Goal: Book appointment/travel/reservation

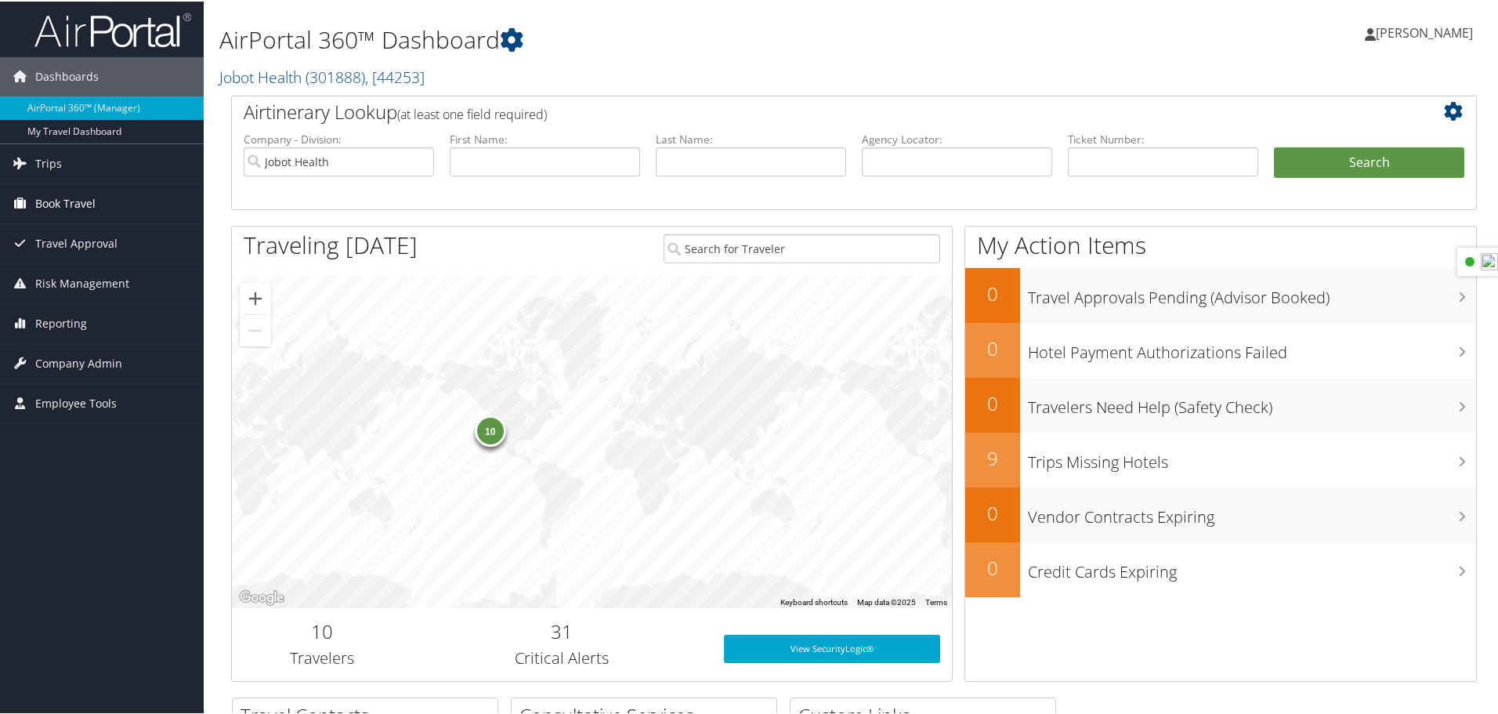
click at [84, 208] on span "Book Travel" at bounding box center [65, 202] width 60 height 39
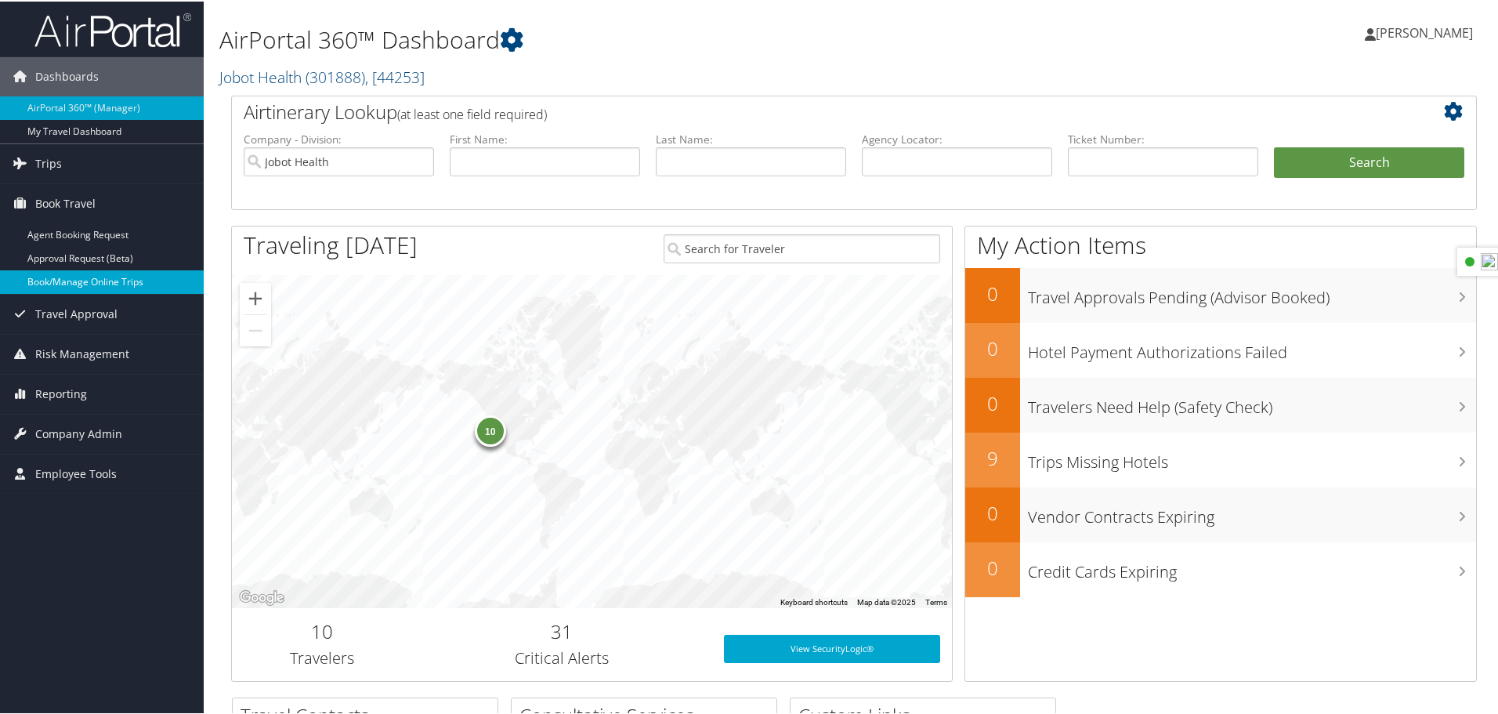
click at [93, 278] on link "Book/Manage Online Trips" at bounding box center [102, 281] width 204 height 24
